Goal: Transaction & Acquisition: Book appointment/travel/reservation

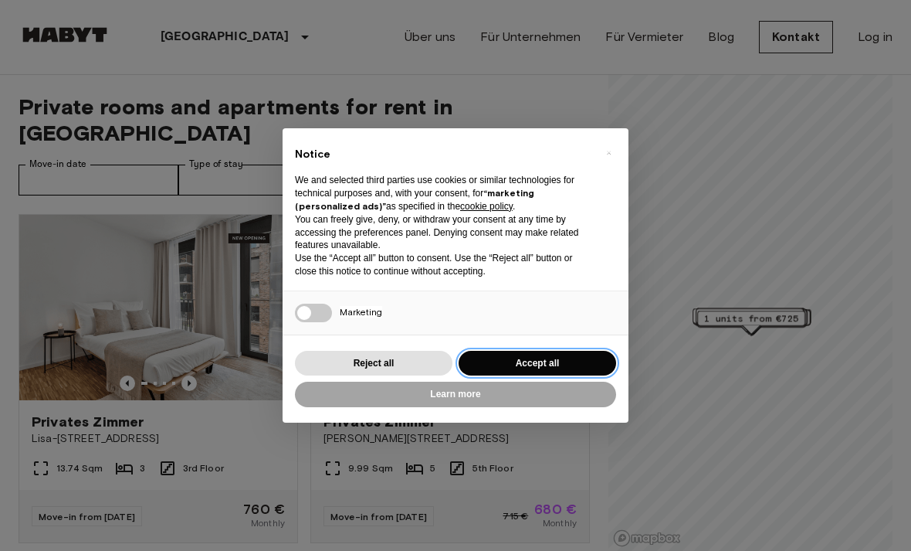
click at [568, 367] on button "Accept all" at bounding box center [538, 363] width 158 height 25
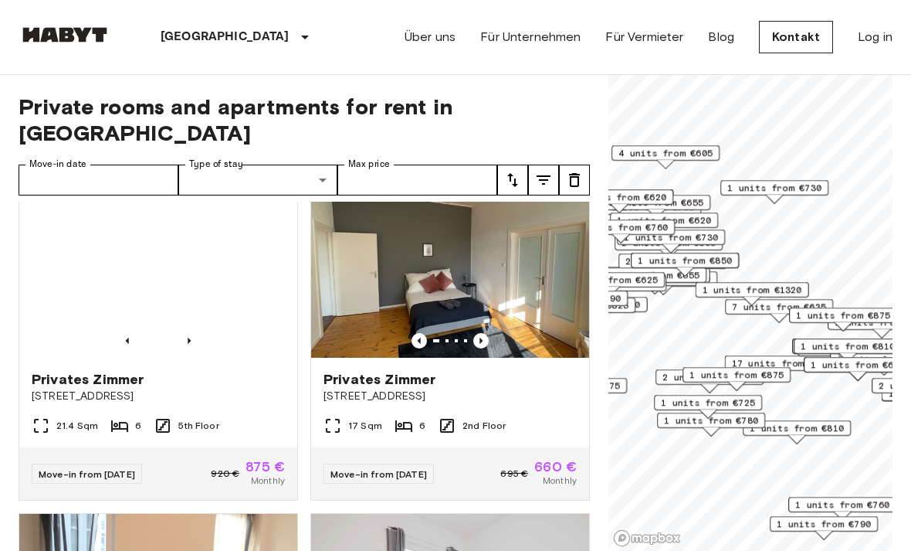
scroll to position [727, 0]
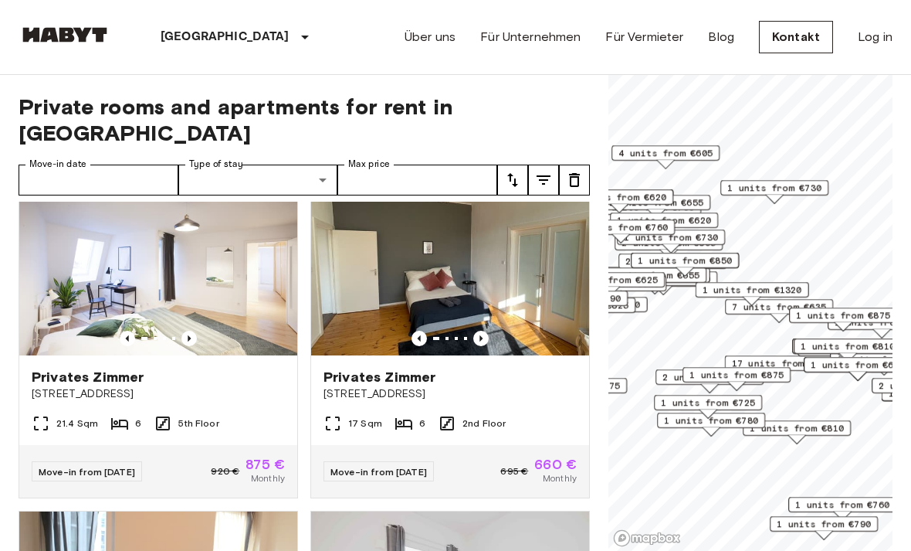
click at [487, 331] on icon "Previous image" at bounding box center [480, 338] width 15 height 15
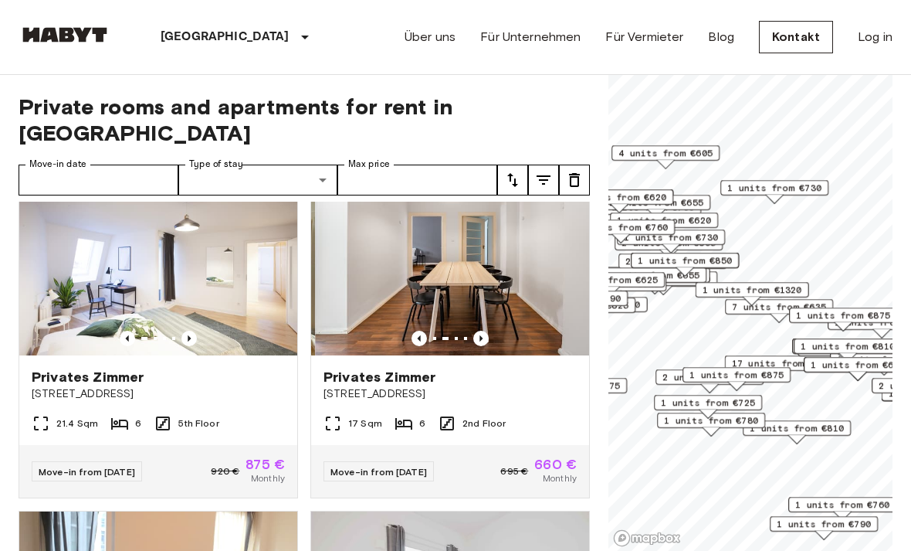
click at [486, 331] on icon "Previous image" at bounding box center [480, 338] width 15 height 15
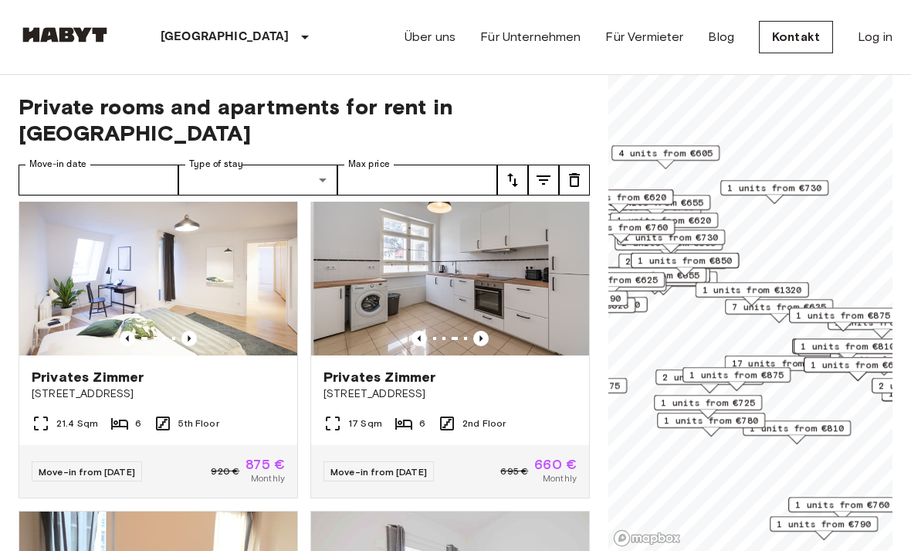
click at [497, 320] on img at bounding box center [453, 262] width 278 height 185
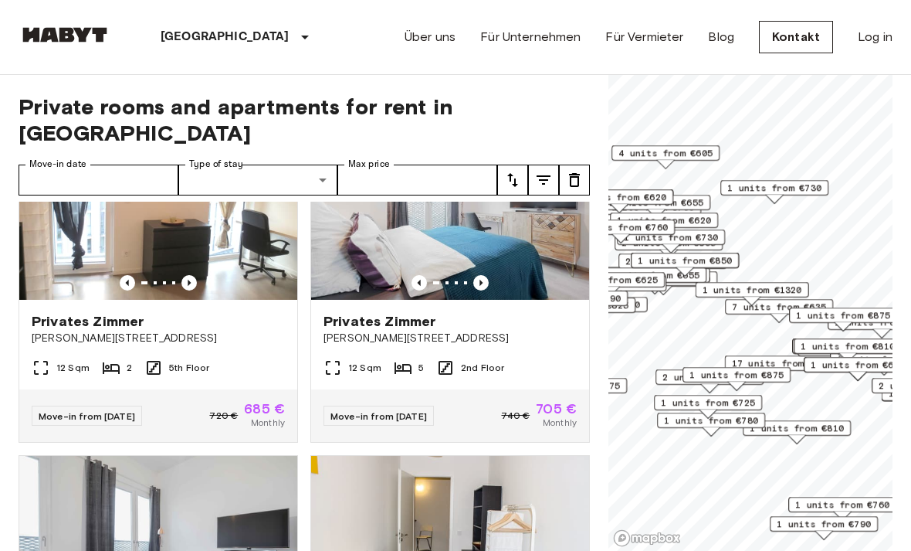
scroll to position [1123, 0]
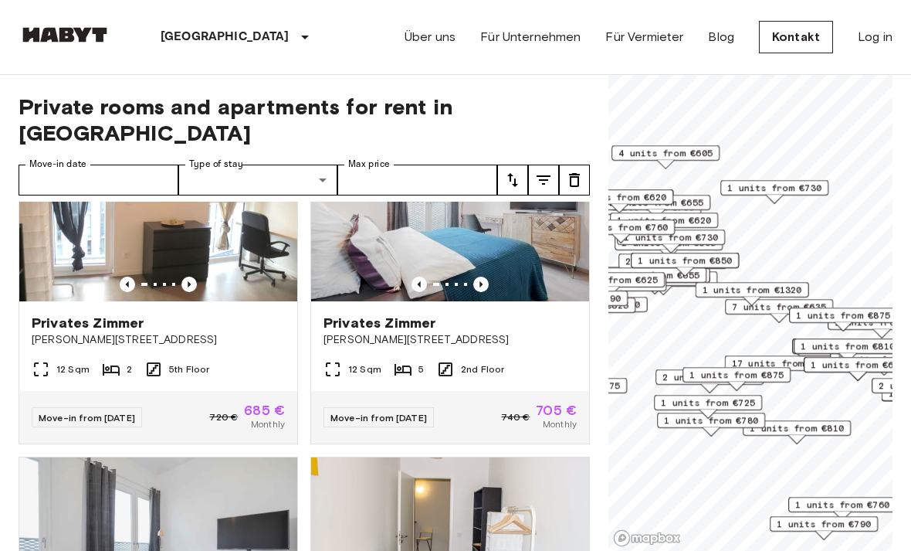
click at [46, 226] on img at bounding box center [158, 208] width 278 height 185
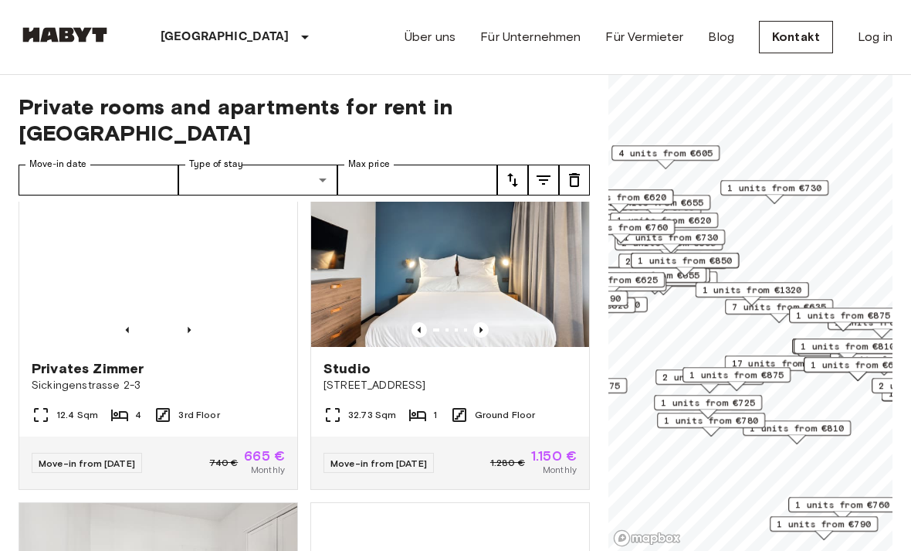
scroll to position [2782, 0]
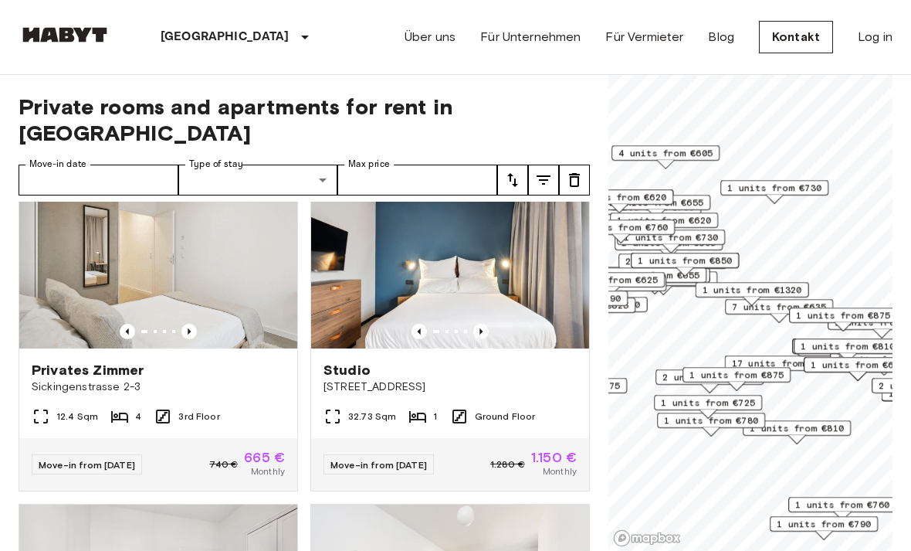
click at [71, 454] on div "Move-in from 04 Nov 25" at bounding box center [87, 464] width 110 height 20
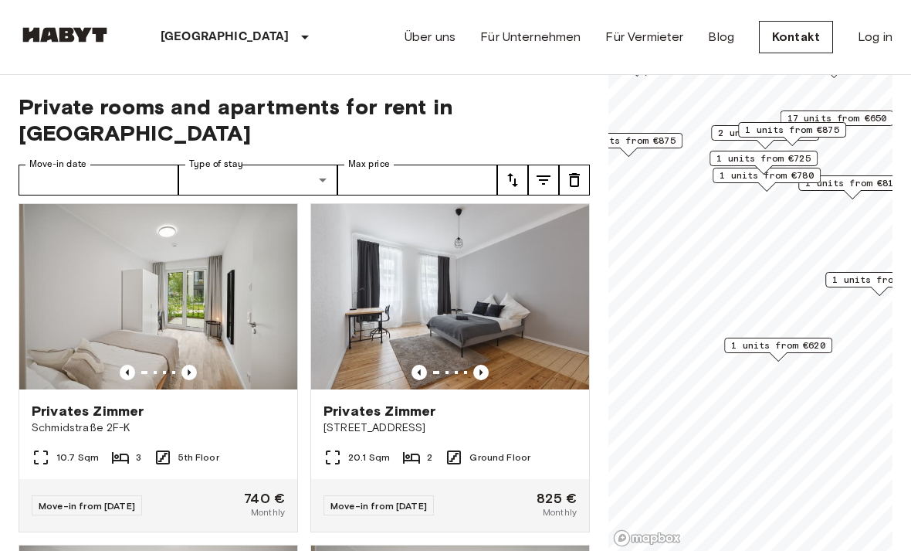
scroll to position [3752, 0]
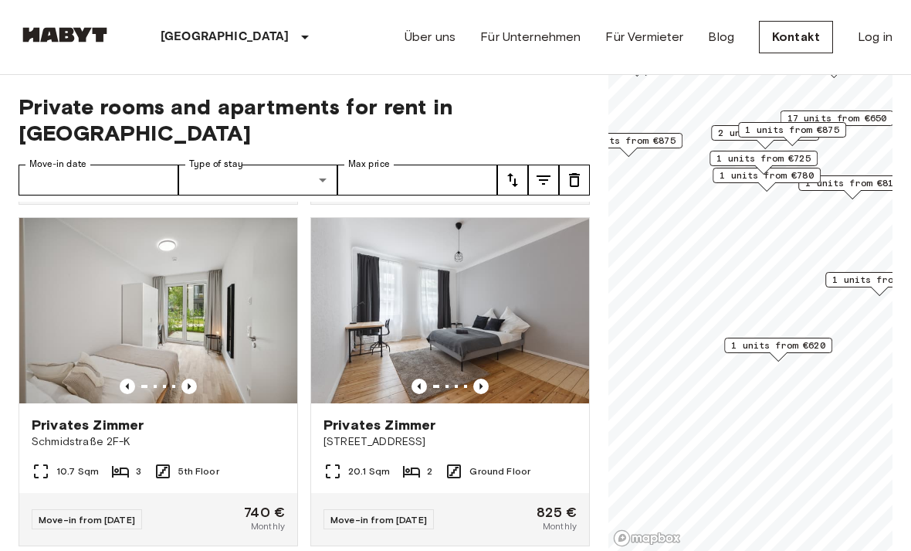
click at [507, 293] on img at bounding box center [450, 310] width 278 height 185
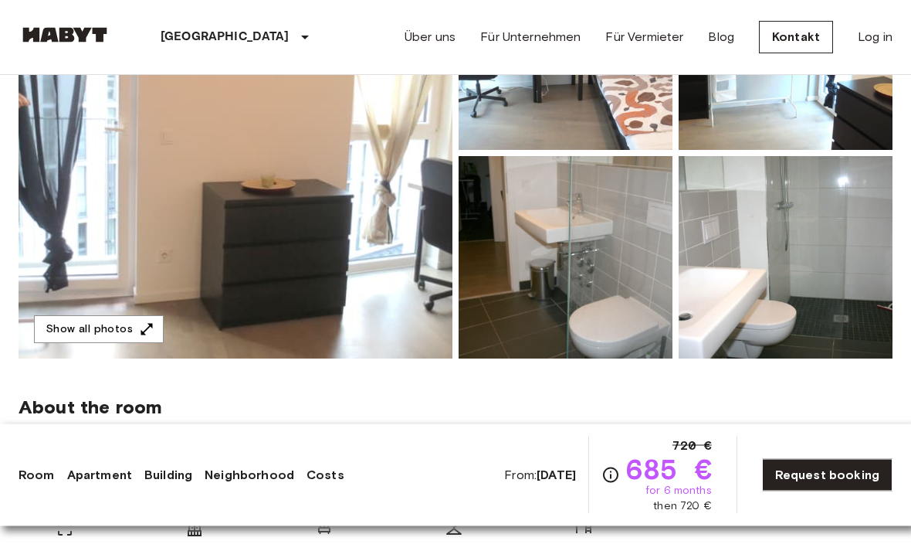
scroll to position [244, 0]
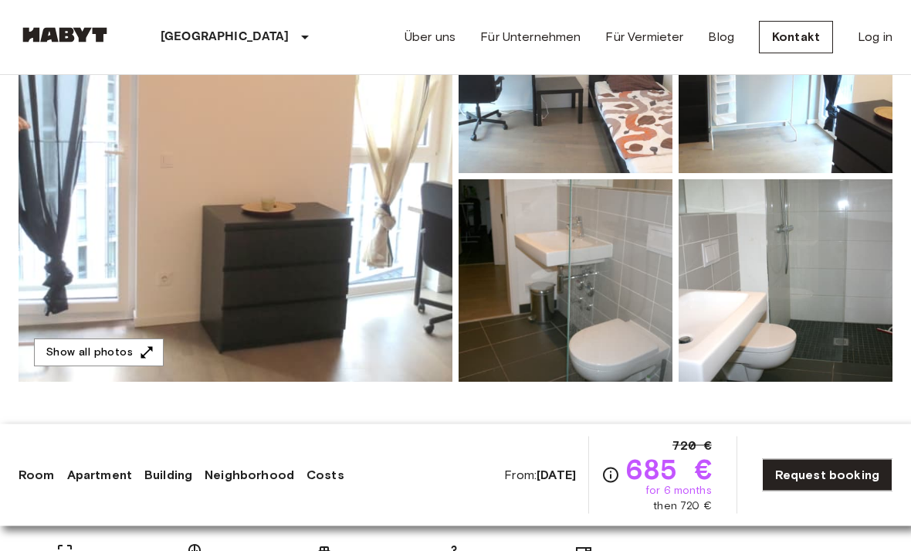
click at [105, 259] on img at bounding box center [236, 176] width 434 height 411
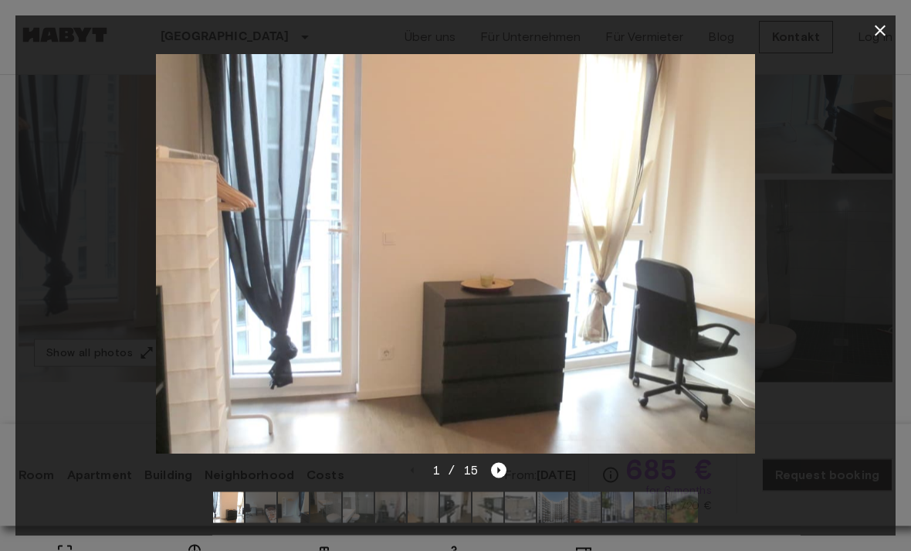
scroll to position [245, 0]
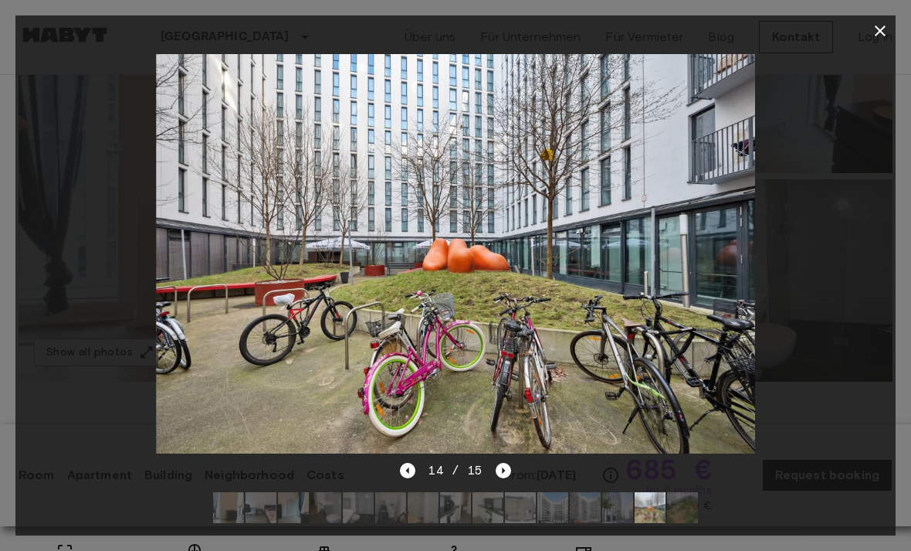
click at [873, 29] on icon "button" at bounding box center [880, 31] width 19 height 19
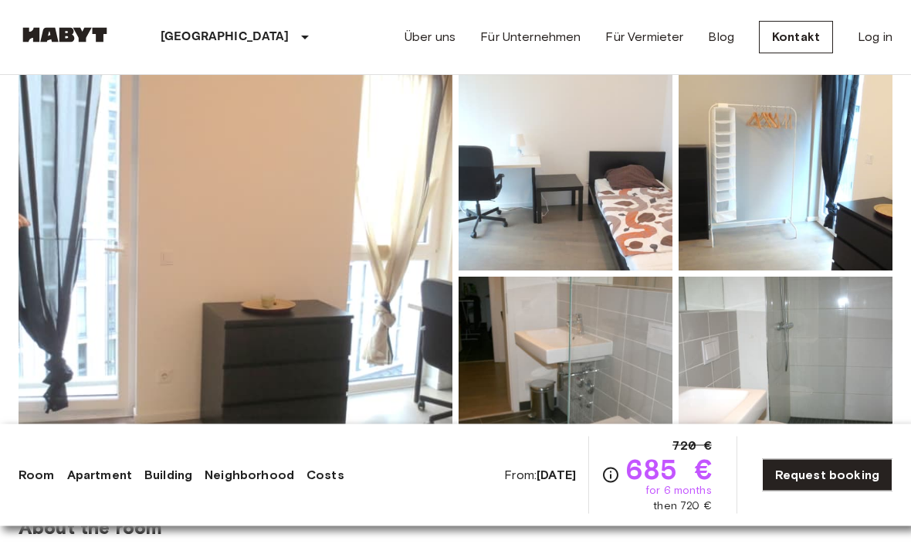
scroll to position [148, 0]
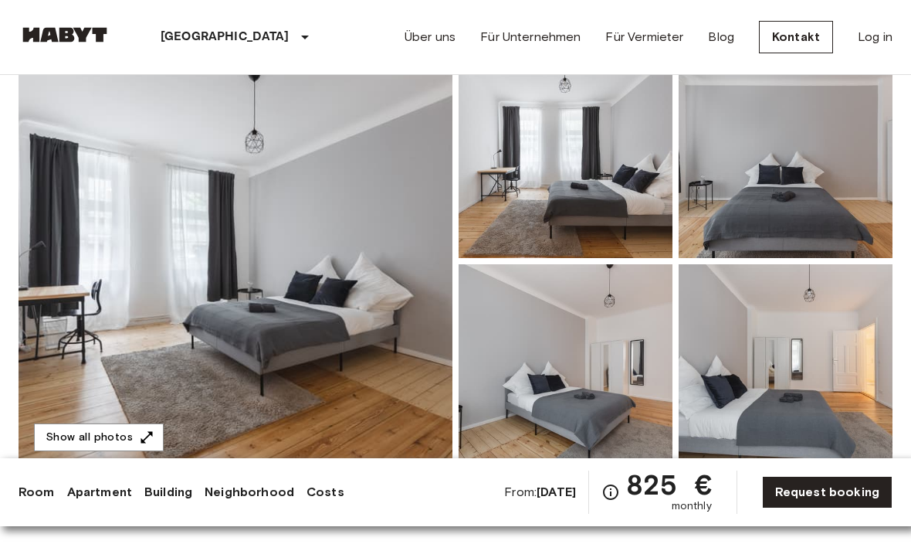
scroll to position [144, 0]
click at [298, 409] on img at bounding box center [236, 260] width 434 height 411
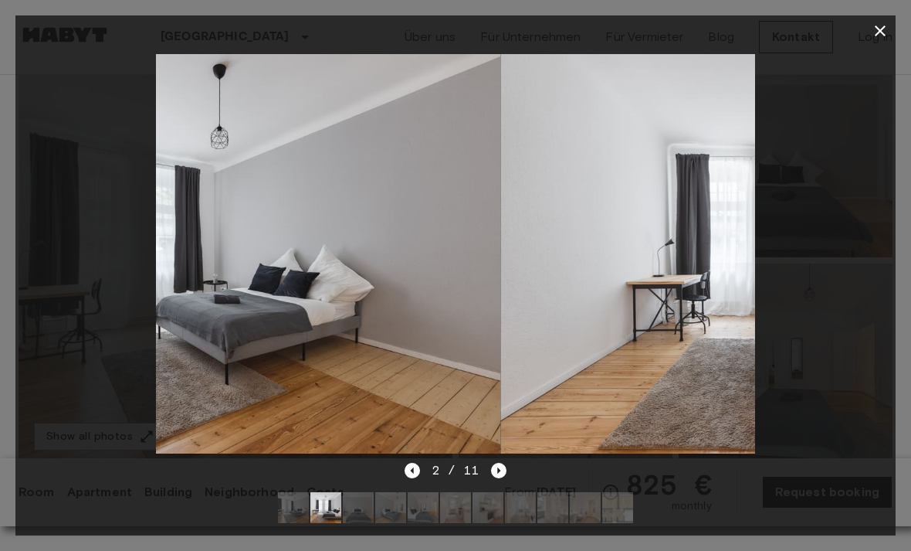
click at [546, 513] on div "2 / 11" at bounding box center [455, 498] width 880 height 74
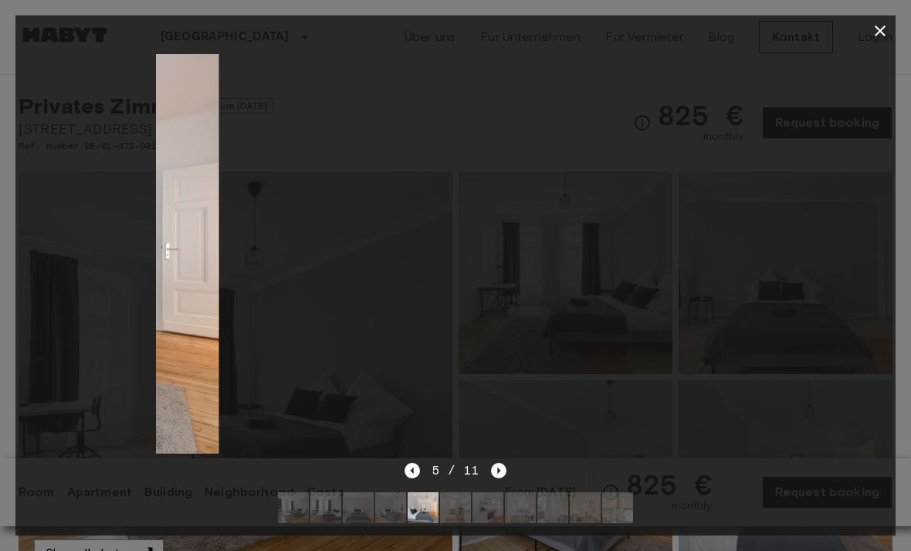
scroll to position [26, 0]
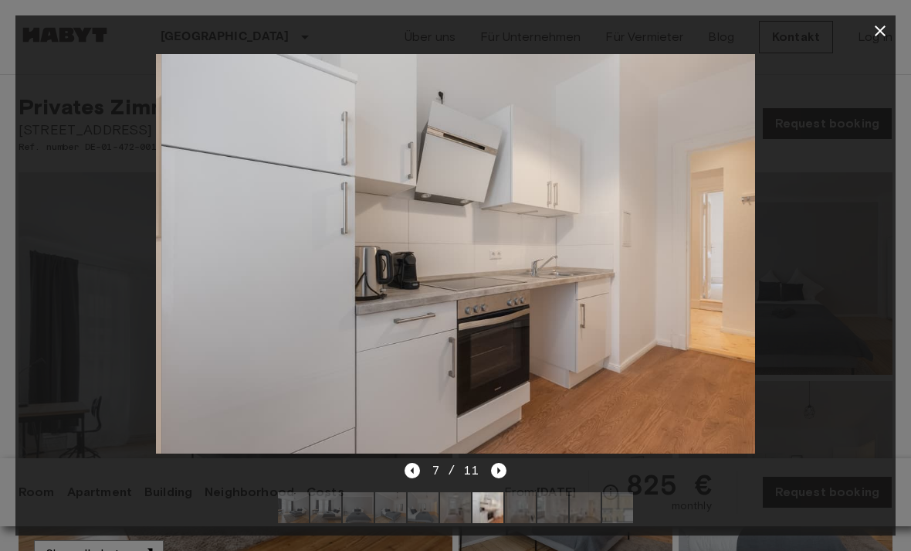
click at [880, 39] on icon "button" at bounding box center [880, 31] width 19 height 19
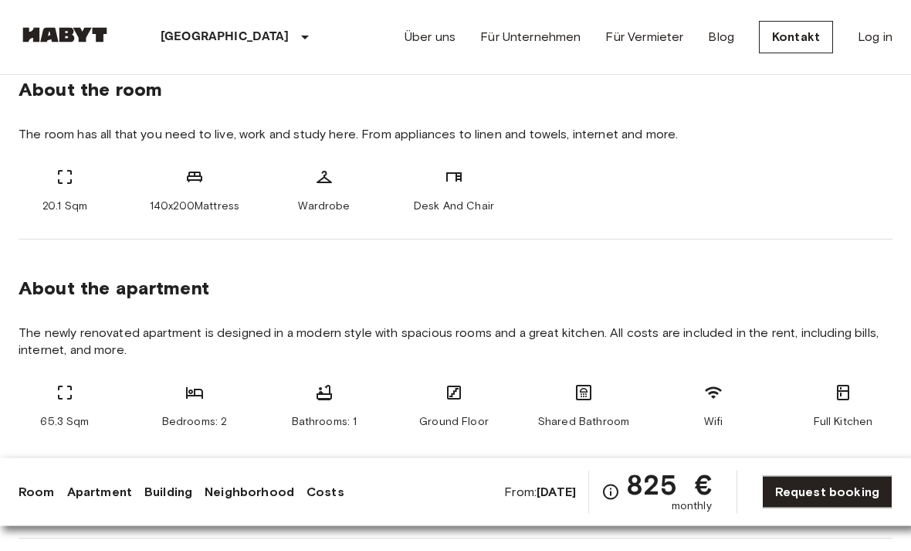
scroll to position [567, 0]
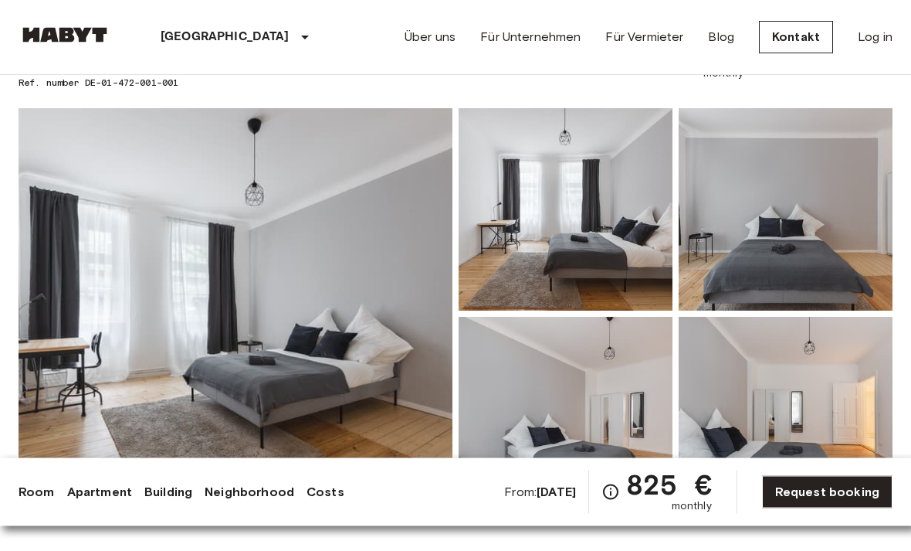
click at [814, 238] on img at bounding box center [786, 210] width 214 height 202
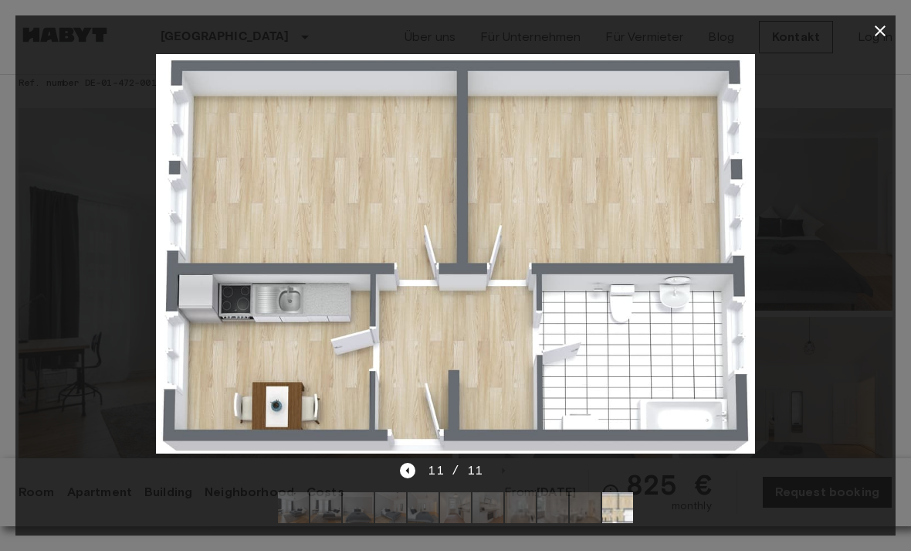
click at [883, 28] on icon "button" at bounding box center [880, 30] width 11 height 11
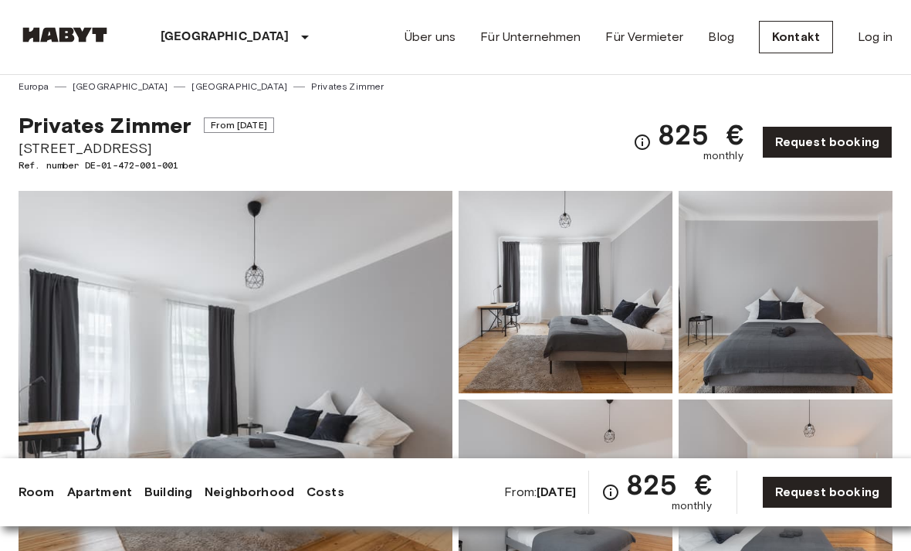
scroll to position [0, 0]
